Goal: Check status: Check status

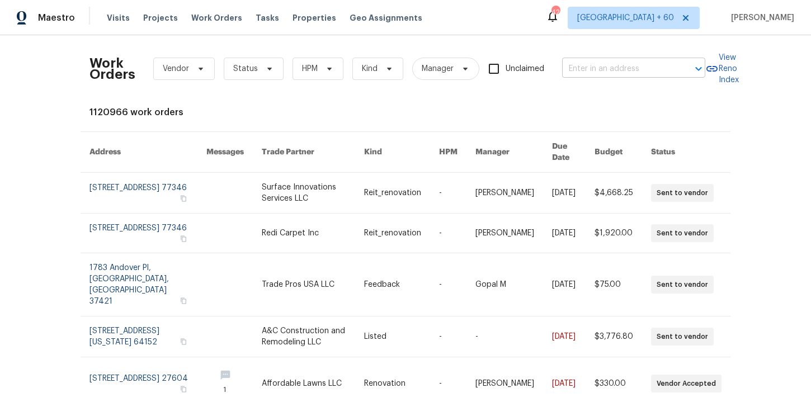
click at [640, 73] on input "text" at bounding box center [618, 68] width 112 height 17
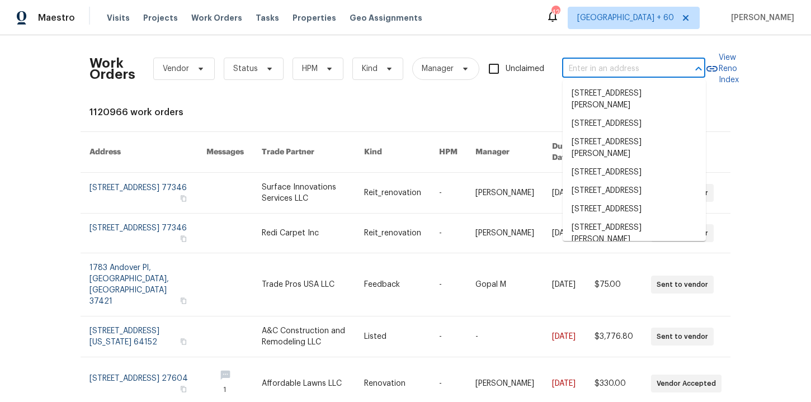
paste input "[STREET_ADDRESS][PERSON_NAME]"
type input "[STREET_ADDRESS][PERSON_NAME]"
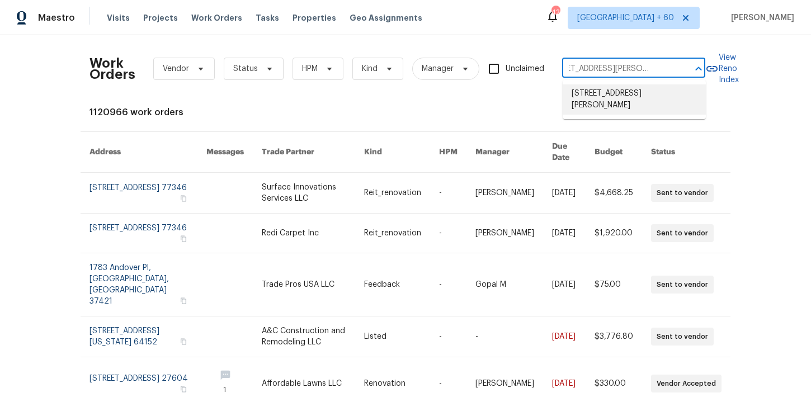
click at [636, 102] on li "[STREET_ADDRESS][PERSON_NAME]" at bounding box center [633, 99] width 143 height 30
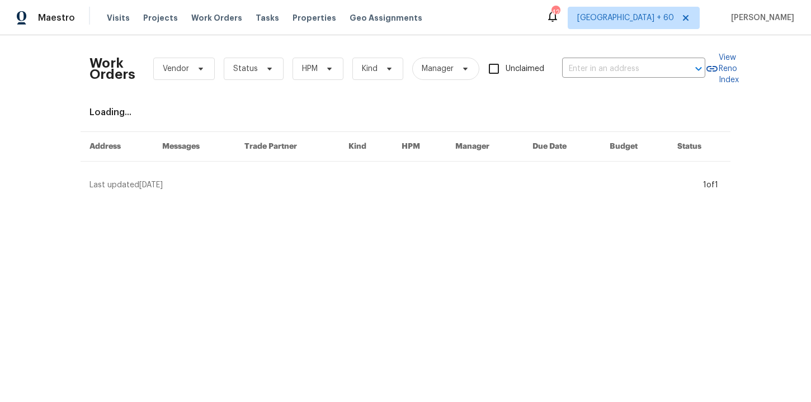
type input "[STREET_ADDRESS][PERSON_NAME]"
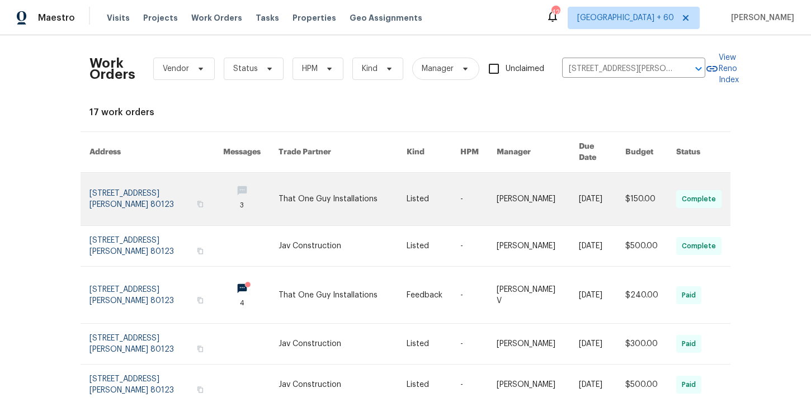
click at [155, 194] on link at bounding box center [156, 199] width 134 height 53
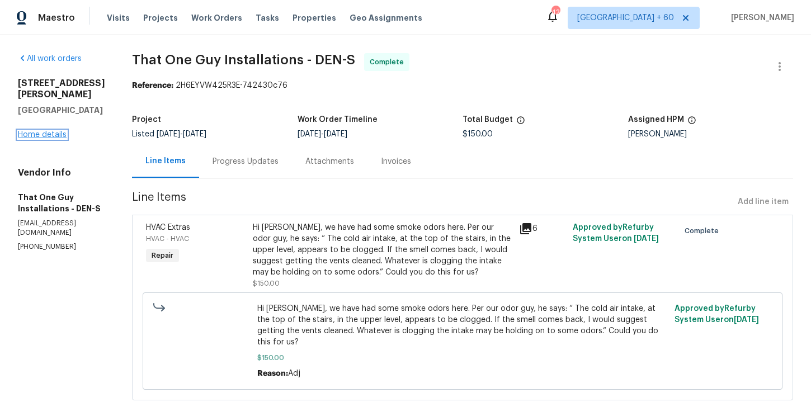
click at [47, 135] on link "Home details" at bounding box center [42, 135] width 49 height 8
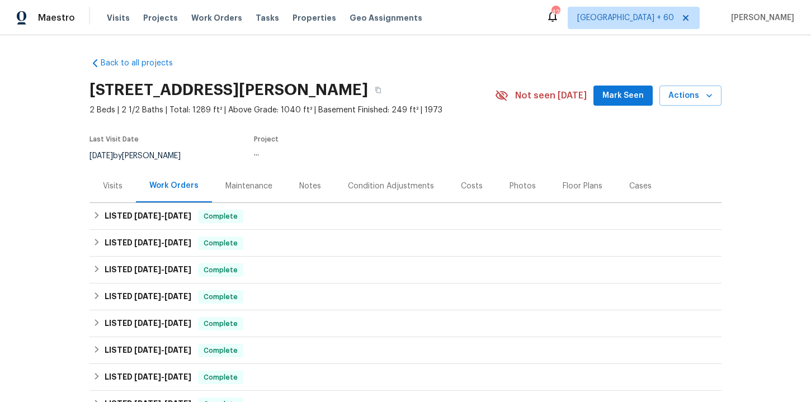
scroll to position [45, 0]
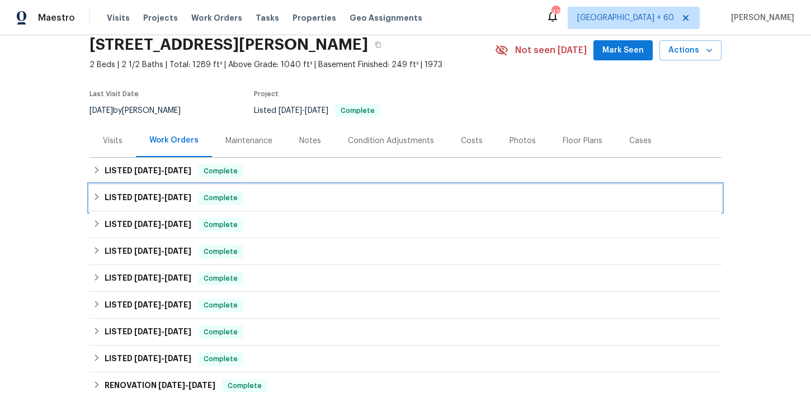
click at [293, 200] on div "LISTED [DATE] - [DATE] Complete" at bounding box center [405, 197] width 625 height 13
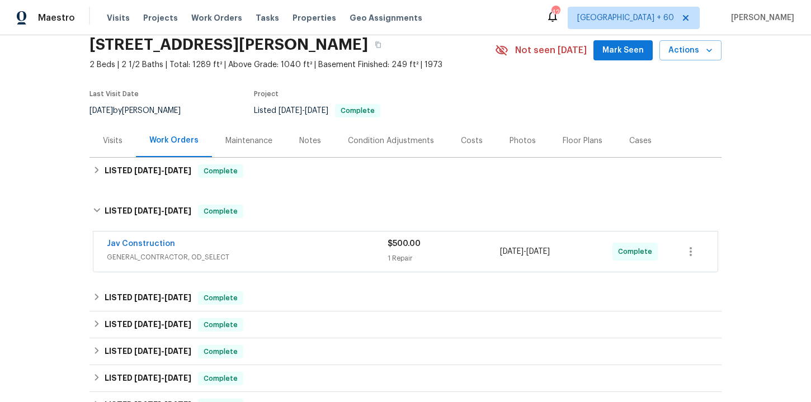
click at [311, 250] on div "Jav Construction" at bounding box center [247, 244] width 281 height 13
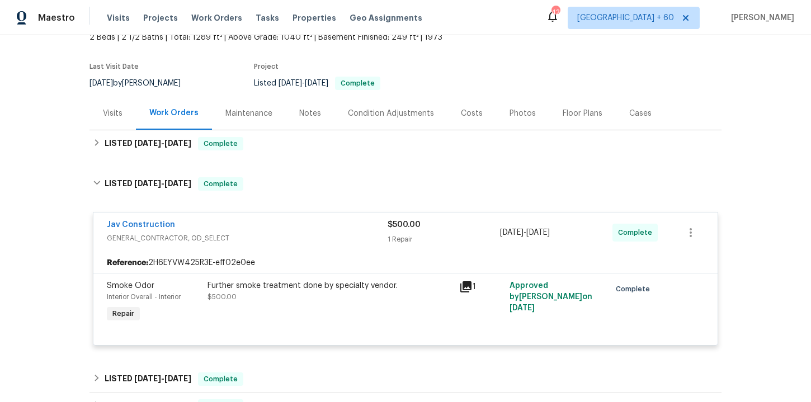
scroll to position [74, 0]
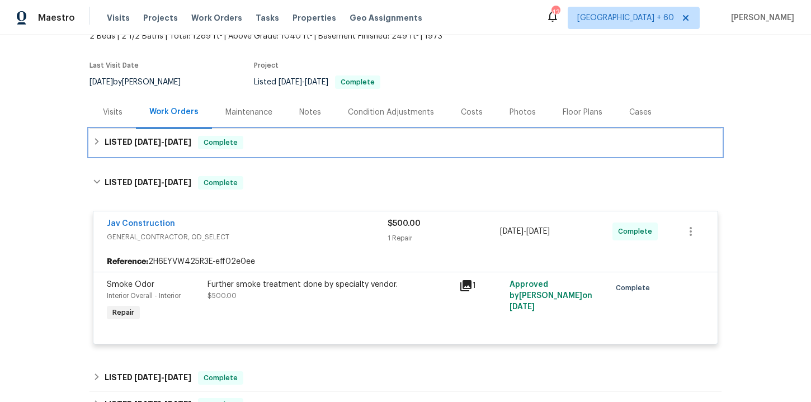
click at [332, 138] on div "LISTED [DATE] - [DATE] Complete" at bounding box center [405, 142] width 625 height 13
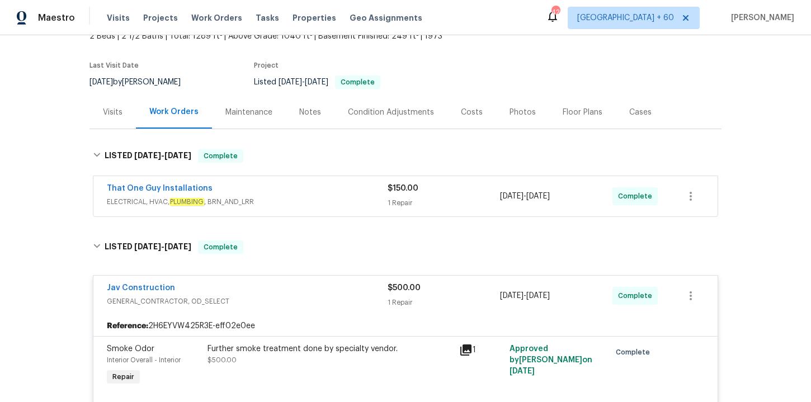
click at [344, 198] on span "ELECTRICAL, HVAC, PLUMBING , BRN_AND_LRR" at bounding box center [247, 201] width 281 height 11
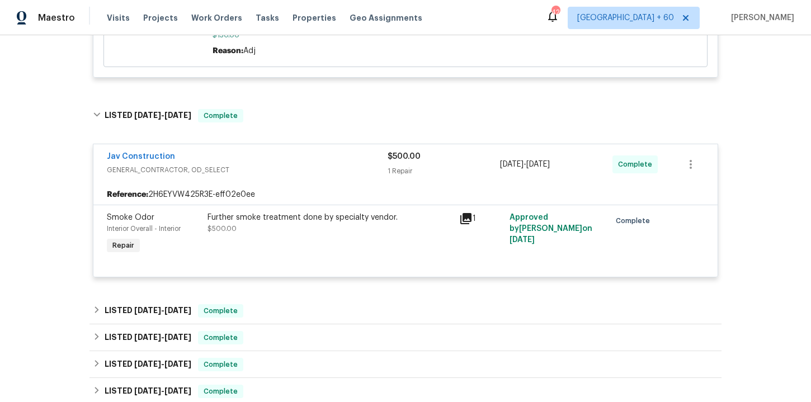
scroll to position [491, 0]
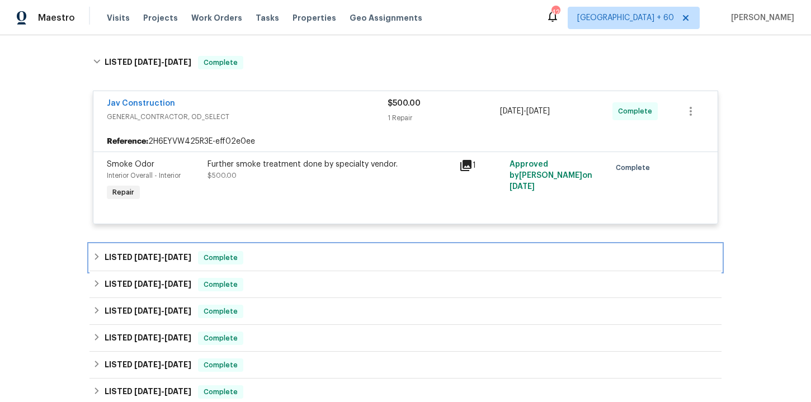
click at [306, 251] on div "LISTED [DATE] - [DATE] Complete" at bounding box center [405, 257] width 625 height 13
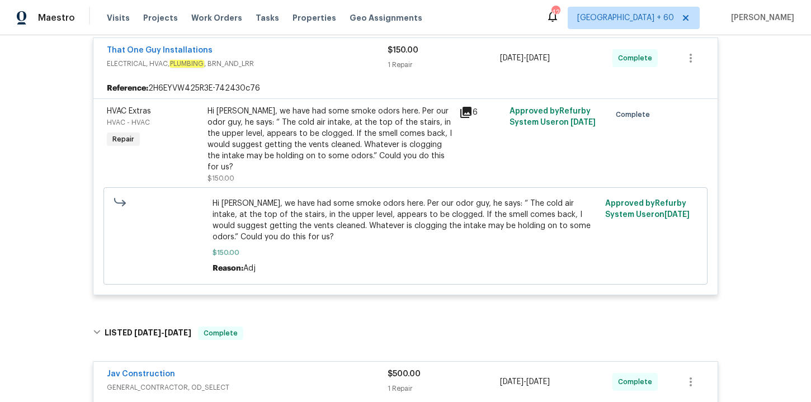
scroll to position [215, 0]
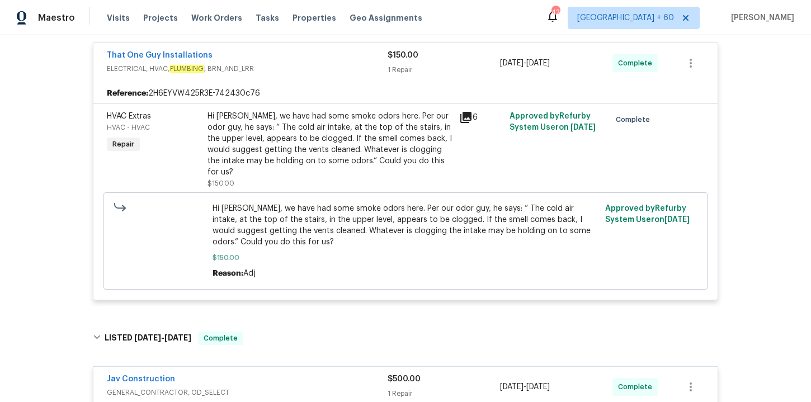
click at [406, 117] on div "Hi [PERSON_NAME], we have had some smoke odors here. Per our odor guy, he says:…" at bounding box center [329, 144] width 245 height 67
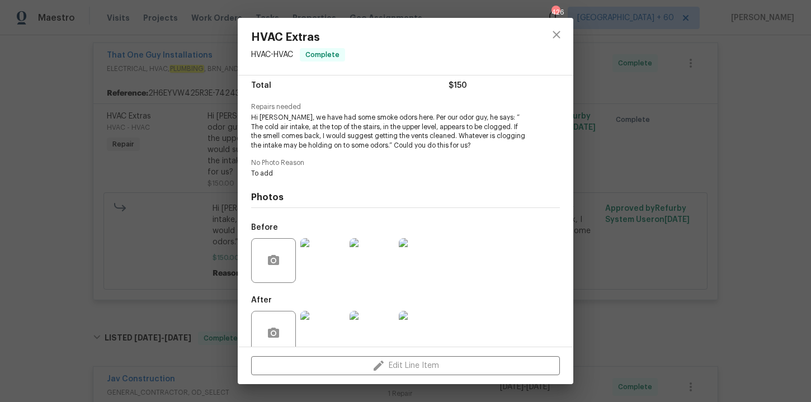
scroll to position [113, 0]
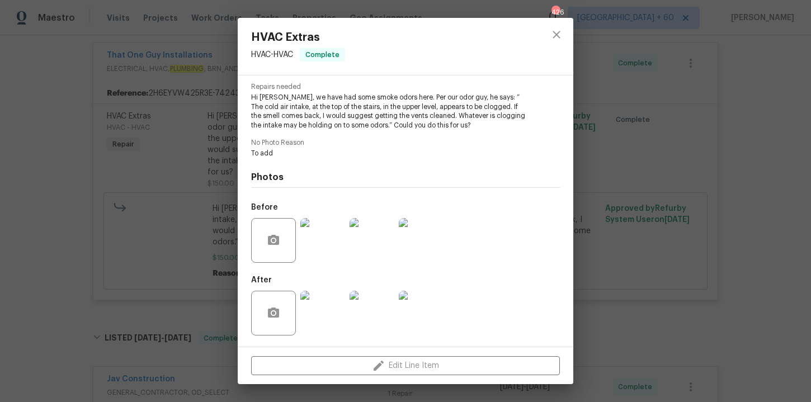
click at [323, 247] on img at bounding box center [322, 240] width 45 height 45
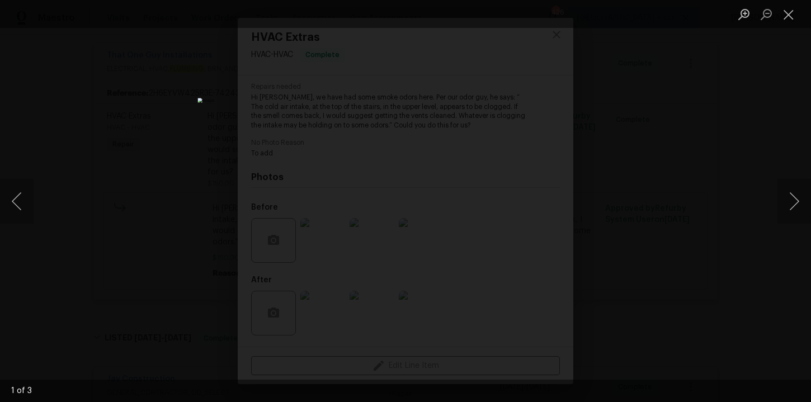
click at [684, 123] on div "Lightbox" at bounding box center [405, 201] width 811 height 402
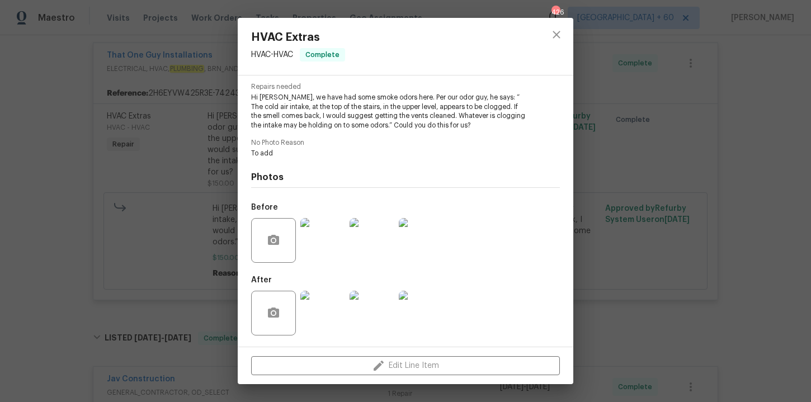
click at [685, 124] on div "HVAC Extras HVAC - HVAC Complete Vendor That One Guy Installations Account Cate…" at bounding box center [405, 201] width 811 height 402
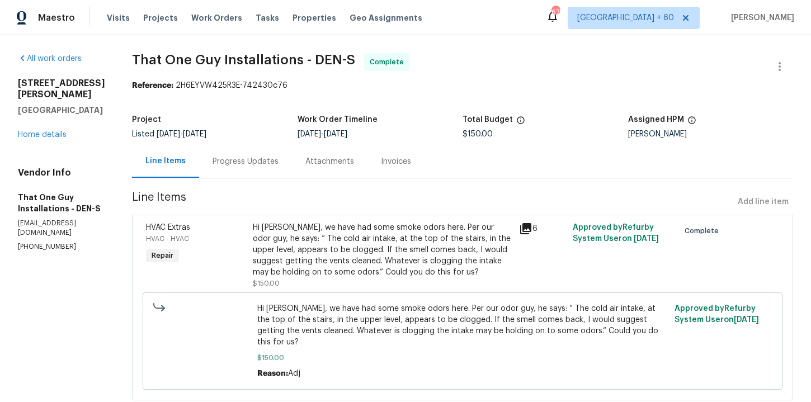
click at [254, 155] on div "Progress Updates" at bounding box center [245, 161] width 93 height 33
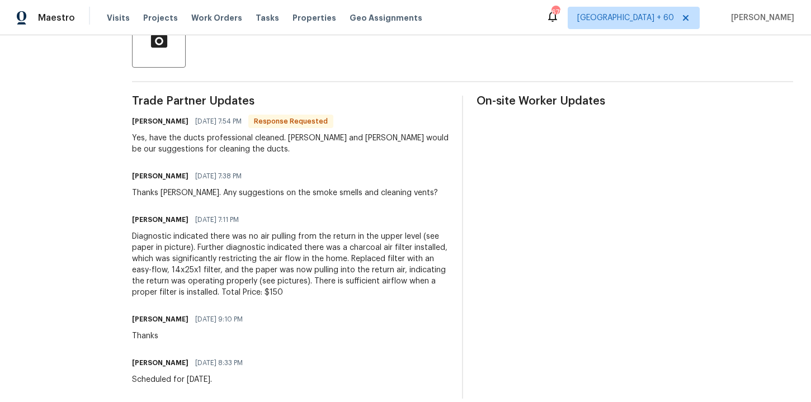
scroll to position [299, 0]
